Goal: Task Accomplishment & Management: Complete application form

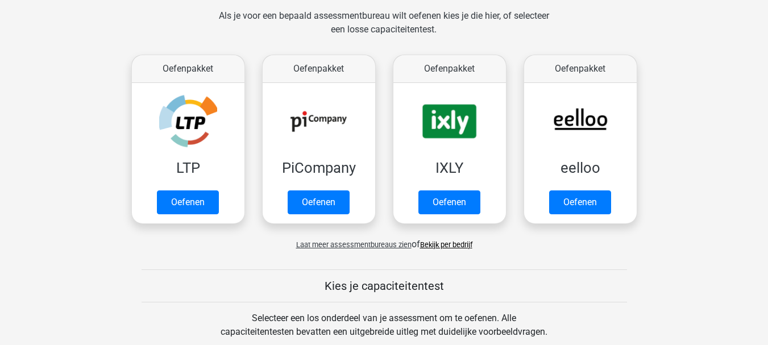
scroll to position [182, 0]
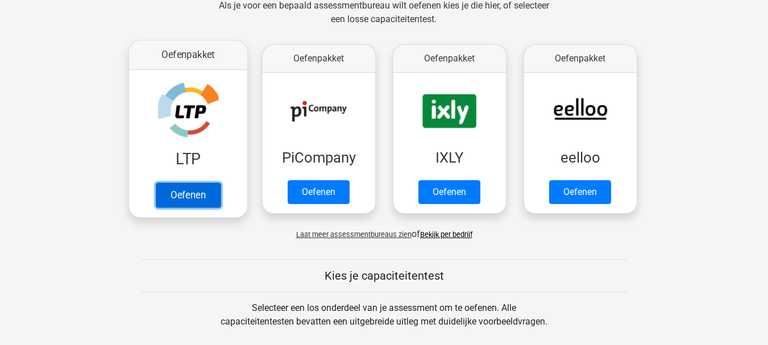
click at [188, 192] on link "Oefenen" at bounding box center [187, 195] width 65 height 25
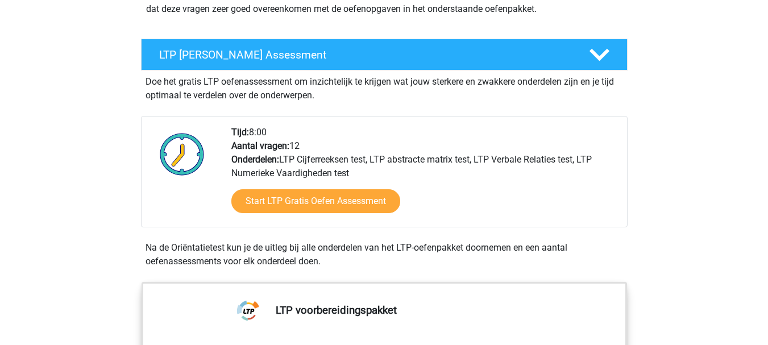
scroll to position [182, 0]
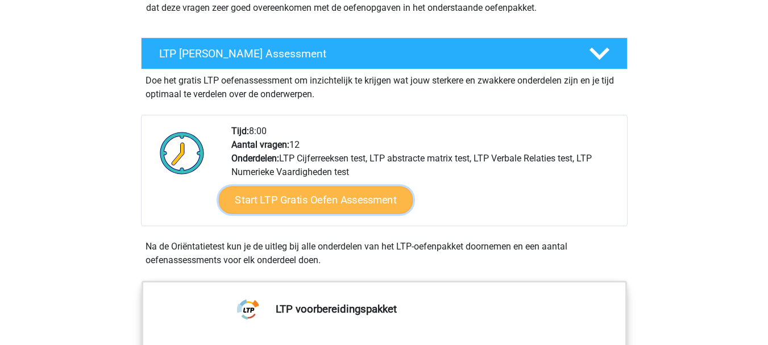
click at [315, 192] on link "Start LTP Gratis Oefen Assessment" at bounding box center [315, 200] width 194 height 27
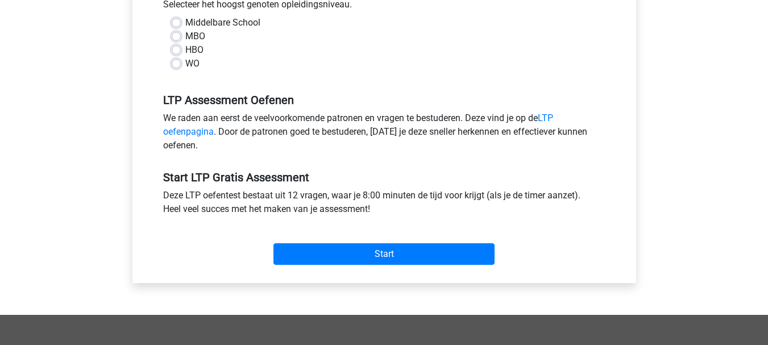
scroll to position [276, 0]
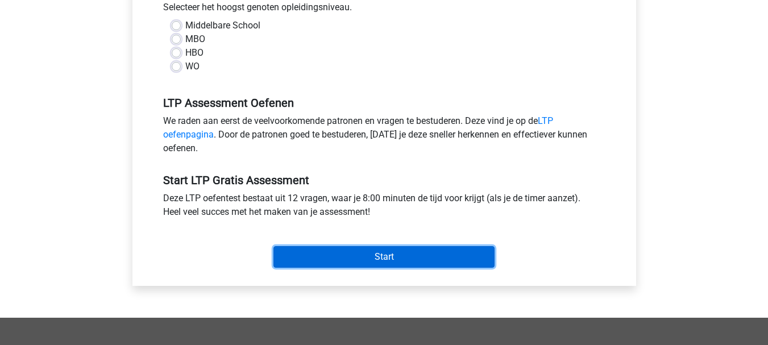
click at [411, 253] on input "Start" at bounding box center [384, 257] width 221 height 22
click at [390, 254] on input "Start" at bounding box center [384, 257] width 221 height 22
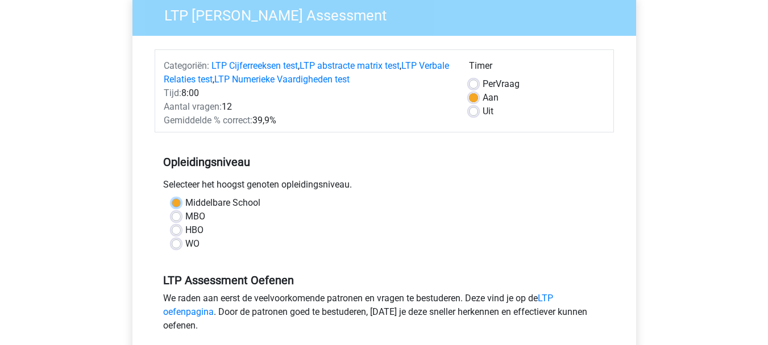
scroll to position [94, 0]
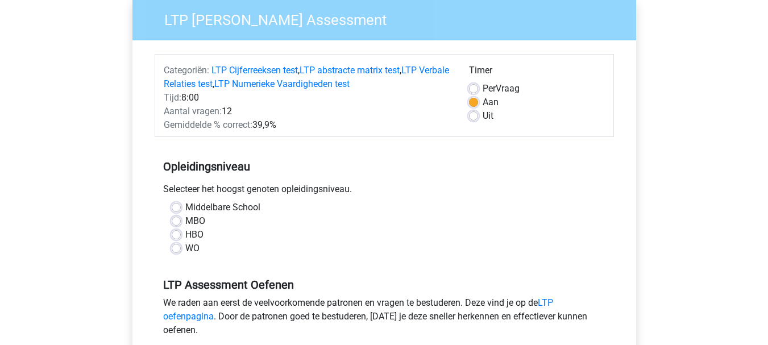
click at [353, 214] on div "MBO" at bounding box center [384, 221] width 425 height 14
click at [185, 206] on label "Middelbare School" at bounding box center [222, 208] width 75 height 14
click at [175, 206] on input "Middelbare School" at bounding box center [176, 206] width 9 height 11
radio input "true"
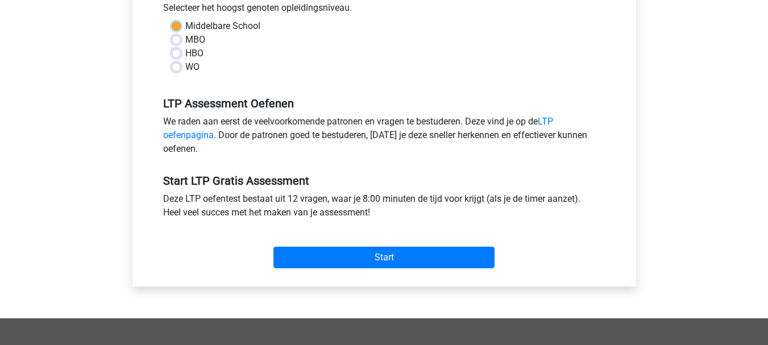
scroll to position [276, 0]
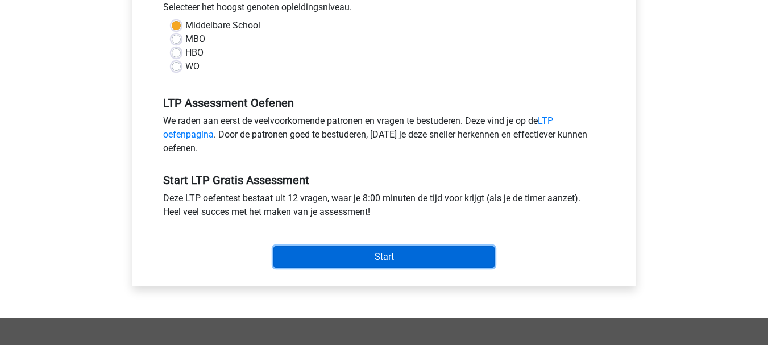
click at [362, 251] on input "Start" at bounding box center [384, 257] width 221 height 22
click at [382, 258] on input "Start" at bounding box center [384, 257] width 221 height 22
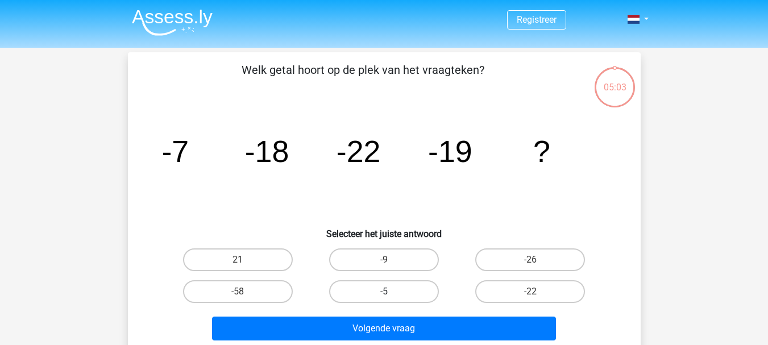
click at [392, 287] on label "-5" at bounding box center [384, 291] width 110 height 23
click at [391, 292] on input "-5" at bounding box center [387, 295] width 7 height 7
radio input "true"
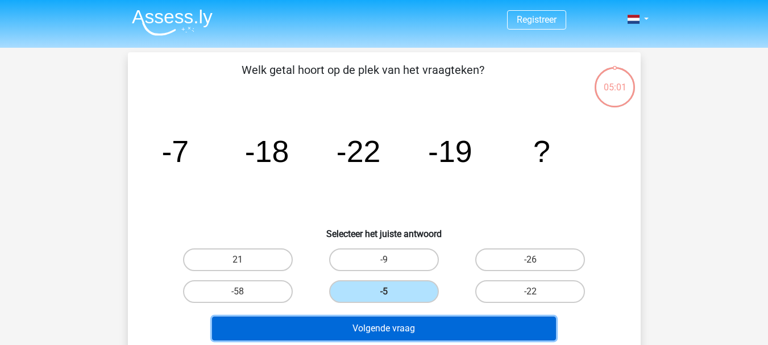
click at [390, 329] on button "Volgende vraag" at bounding box center [384, 329] width 344 height 24
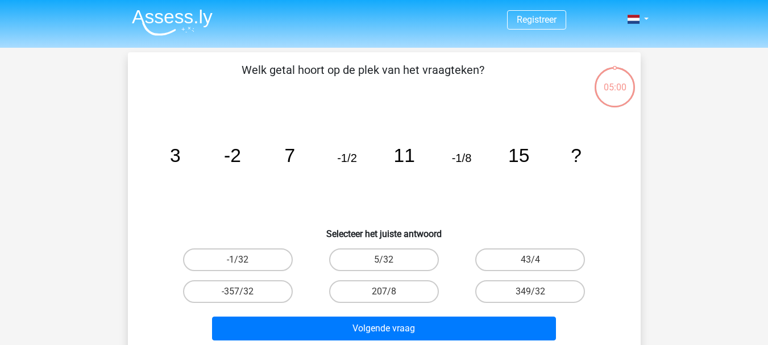
scroll to position [52, 0]
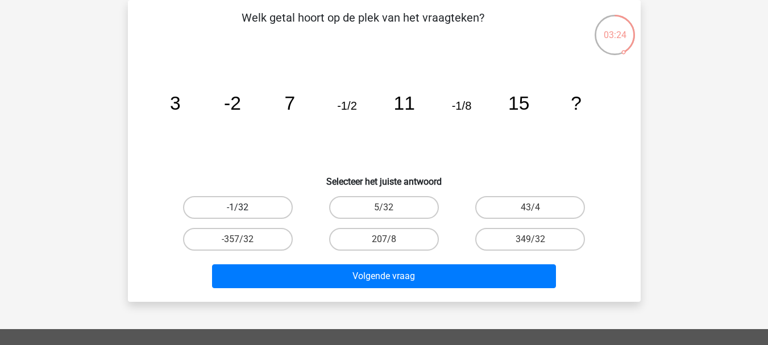
click at [235, 209] on label "-1/32" at bounding box center [238, 207] width 110 height 23
click at [238, 209] on input "-1/32" at bounding box center [241, 211] width 7 height 7
radio input "true"
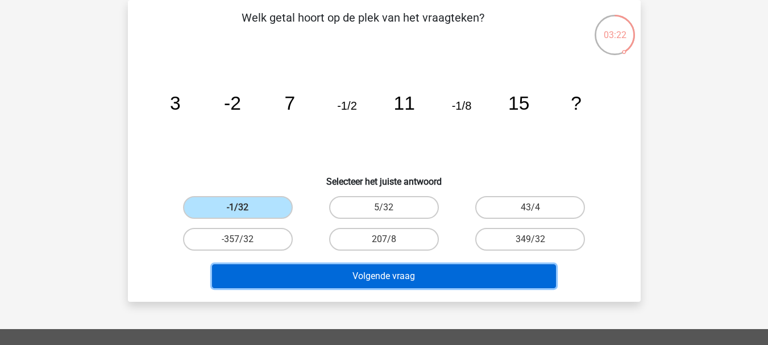
click at [378, 268] on button "Volgende vraag" at bounding box center [384, 276] width 344 height 24
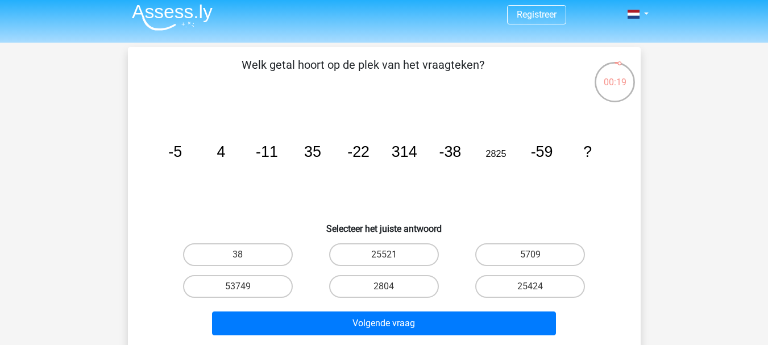
scroll to position [0, 0]
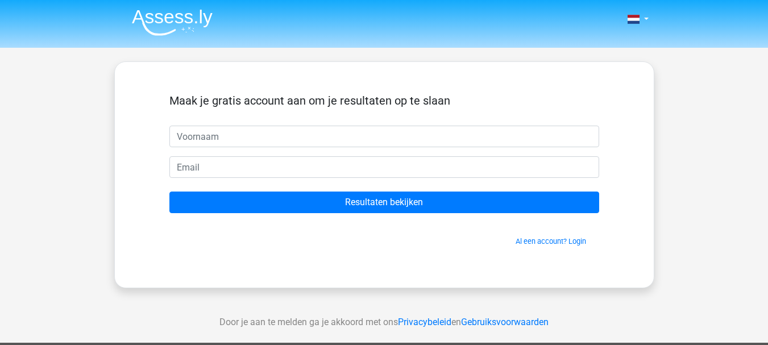
click at [704, 95] on div "Nederlands English" at bounding box center [384, 321] width 768 height 643
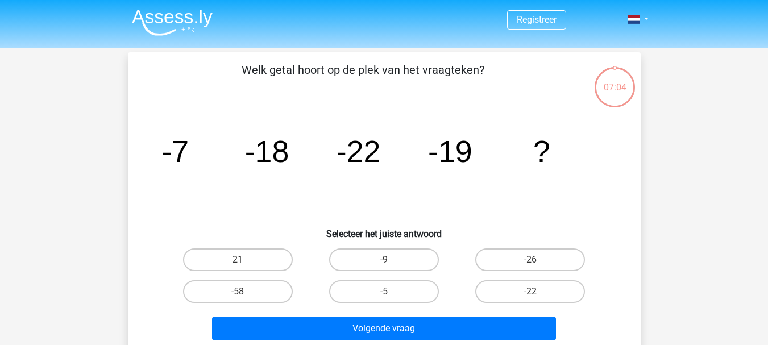
click at [617, 93] on div "07:04" at bounding box center [615, 80] width 43 height 28
click at [382, 259] on label "-9" at bounding box center [384, 260] width 110 height 23
click at [384, 260] on input "-9" at bounding box center [387, 263] width 7 height 7
radio input "true"
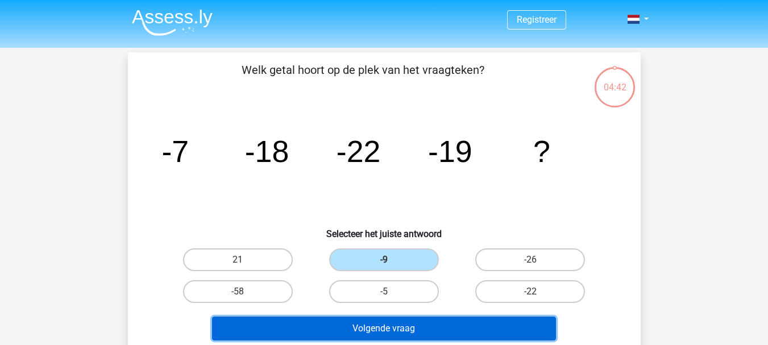
click at [408, 326] on button "Volgende vraag" at bounding box center [384, 329] width 344 height 24
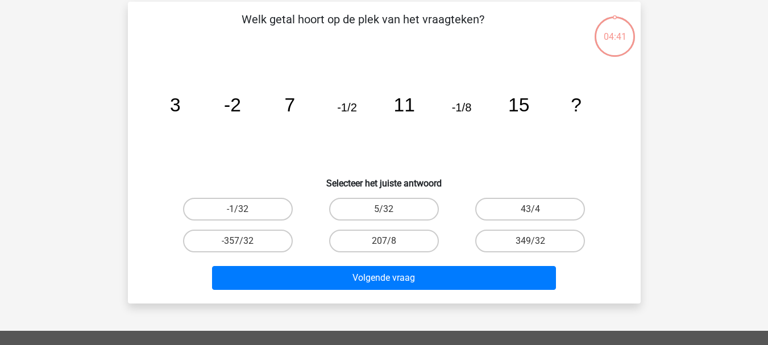
scroll to position [52, 0]
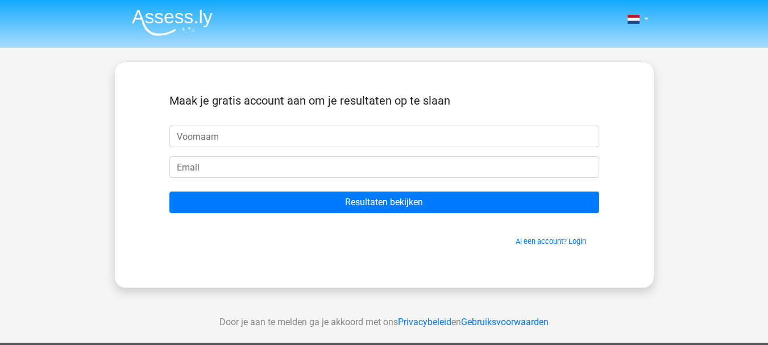
click at [408, 326] on link "Privacybeleid" at bounding box center [424, 322] width 53 height 11
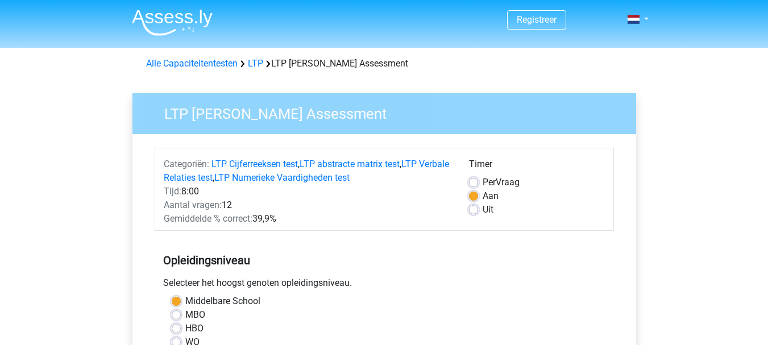
scroll to position [276, 0]
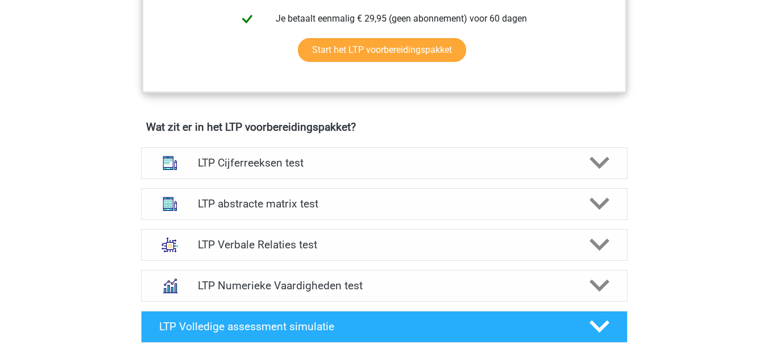
scroll to position [625, 0]
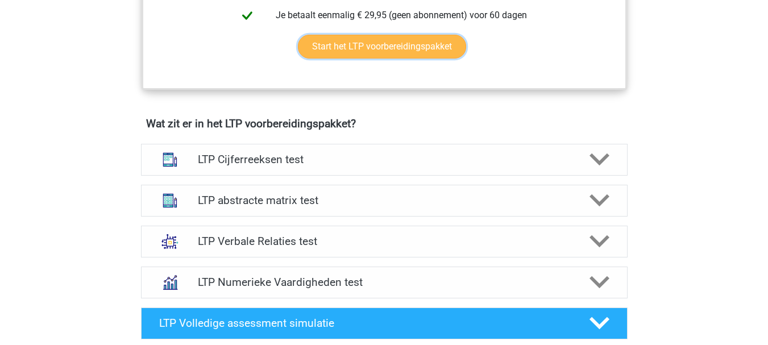
click at [363, 38] on link "Start het LTP voorbereidingspakket" at bounding box center [382, 47] width 168 height 24
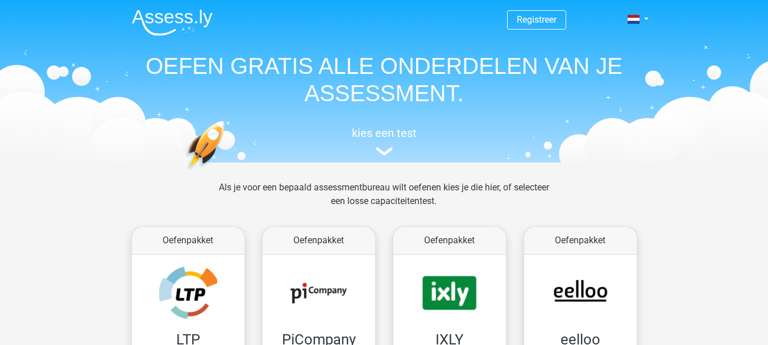
scroll to position [182, 0]
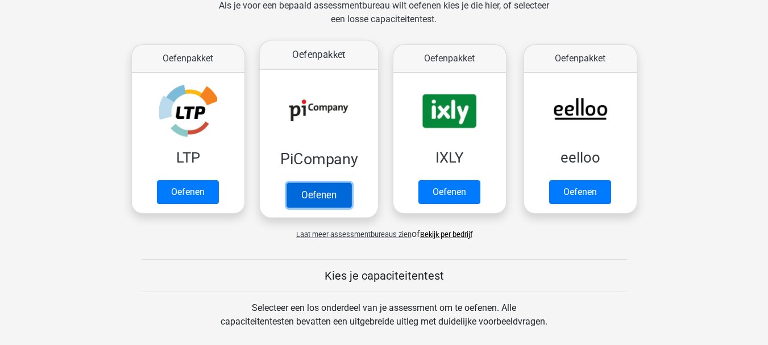
click at [322, 195] on link "Oefenen" at bounding box center [318, 195] width 65 height 25
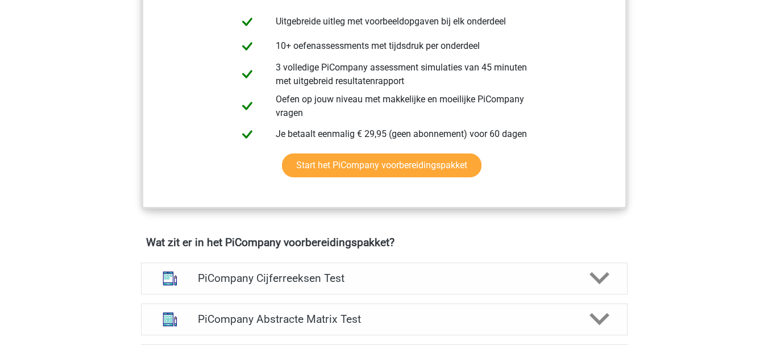
scroll to position [520, 0]
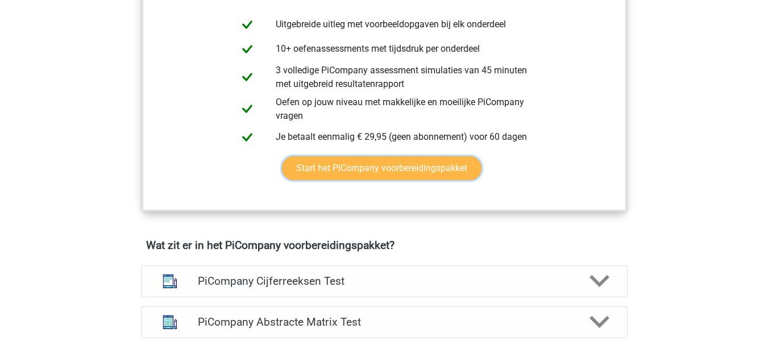
click at [389, 180] on link "Start het PiCompany voorbereidingspakket" at bounding box center [382, 168] width 200 height 24
click at [482, 166] on link "Start het PiCompany voorbereidingspakket" at bounding box center [382, 168] width 200 height 24
click at [354, 156] on link "Start het PiCompany voorbereidingspakket" at bounding box center [382, 168] width 200 height 24
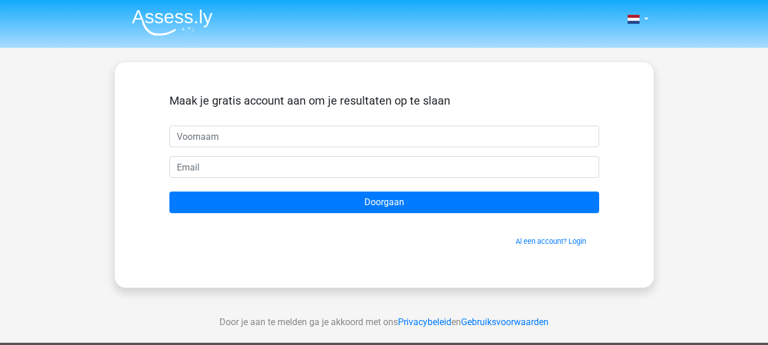
drag, startPoint x: 765, startPoint y: 106, endPoint x: 767, endPoint y: 193, distance: 87.0
click at [767, 193] on div "Nederlands English" at bounding box center [384, 321] width 768 height 643
type input "mbarek"
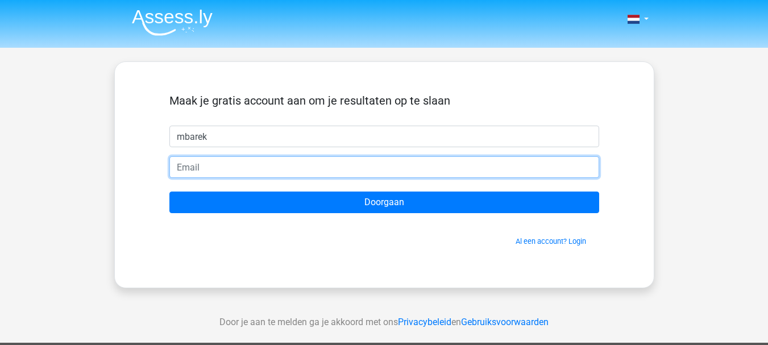
click at [218, 171] on input "email" at bounding box center [384, 167] width 430 height 22
